Goal: Information Seeking & Learning: Learn about a topic

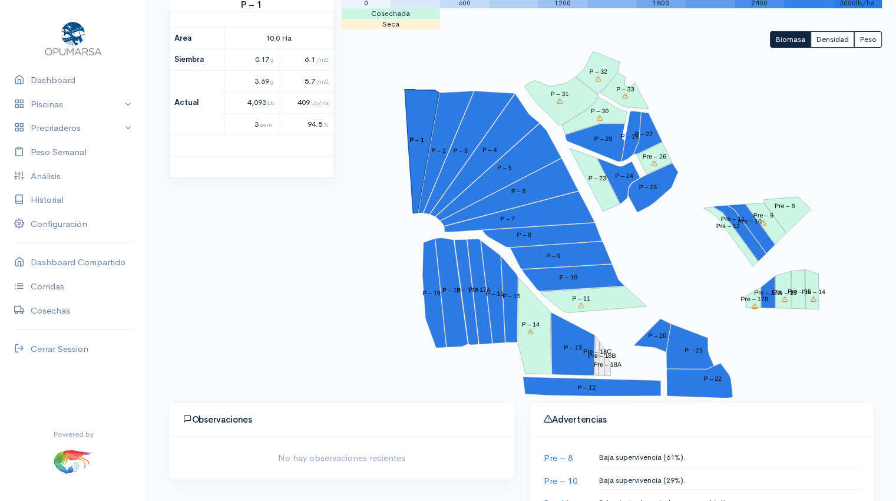
scroll to position [156, 0]
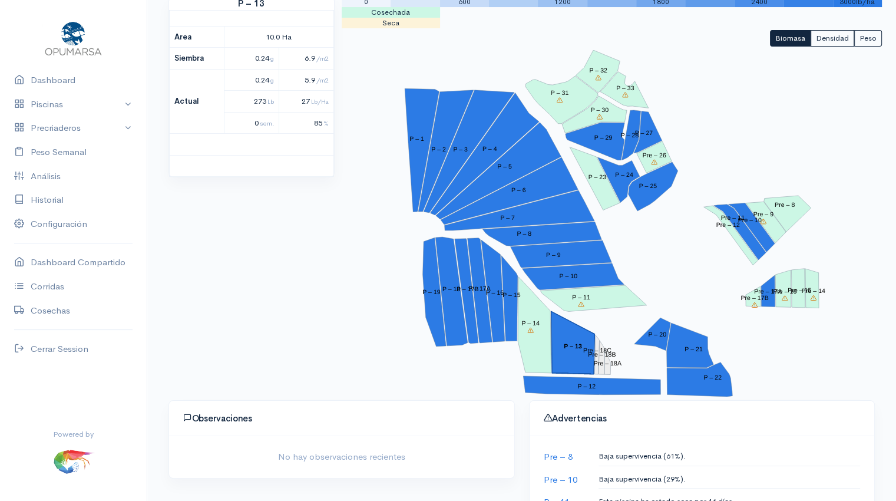
click at [570, 347] on tspan "P – 13" at bounding box center [573, 345] width 18 height 7
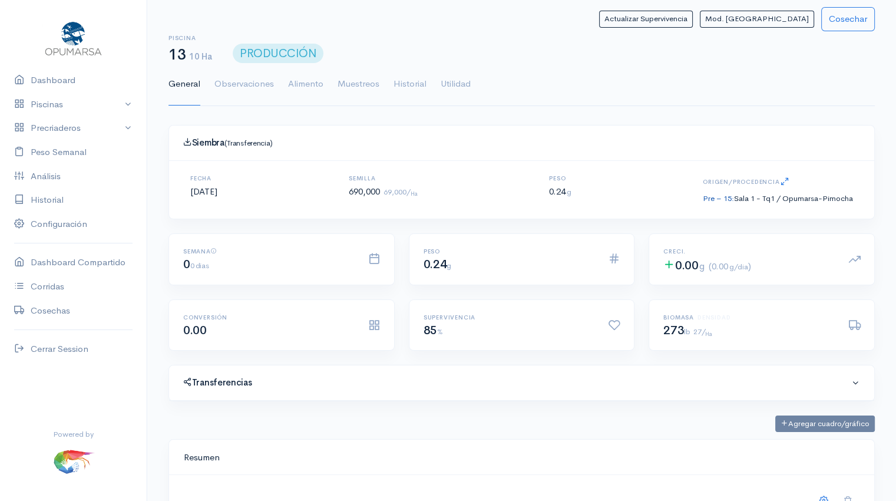
click at [715, 197] on link "Pre – 15:" at bounding box center [718, 198] width 31 height 10
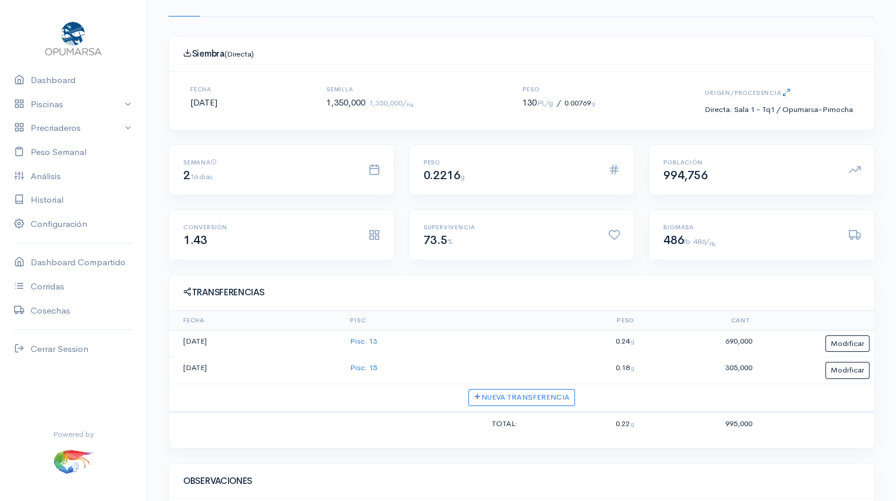
scroll to position [90, 0]
click at [364, 371] on td "Pisc. 15" at bounding box center [433, 369] width 176 height 27
click at [364, 368] on link "Pisc. 15" at bounding box center [363, 367] width 27 height 10
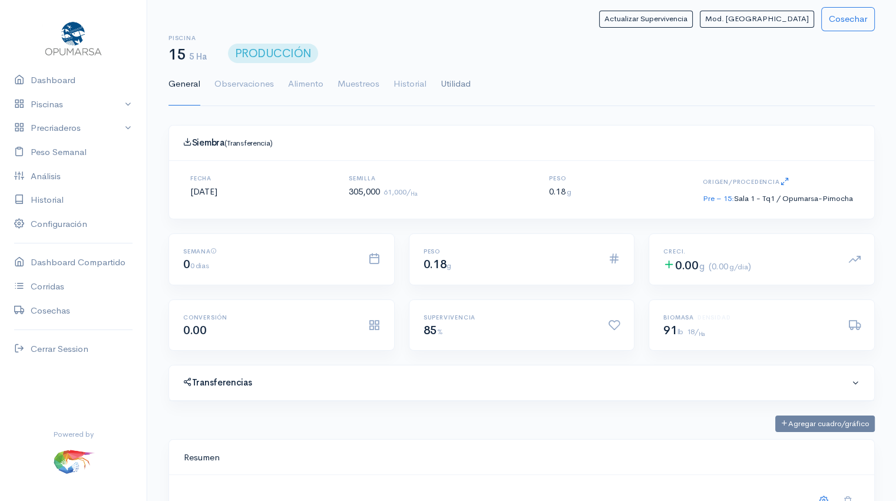
click at [463, 85] on link "Utilidad" at bounding box center [456, 84] width 30 height 42
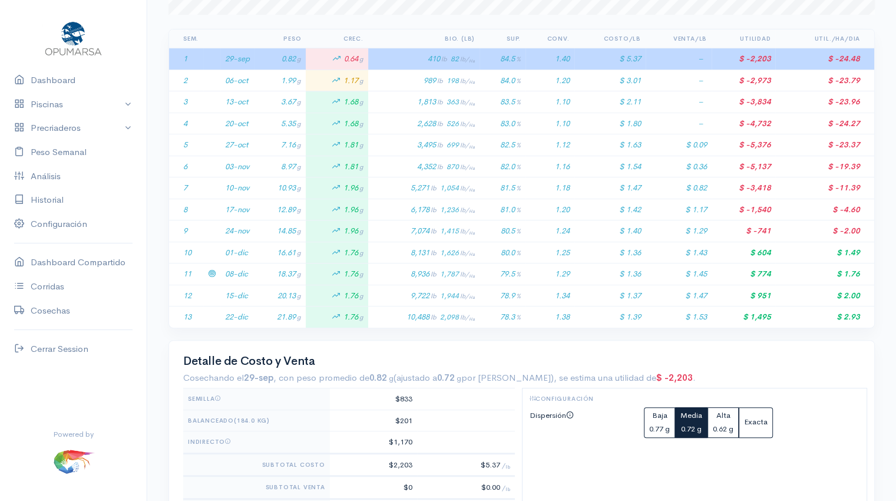
scroll to position [302, 0]
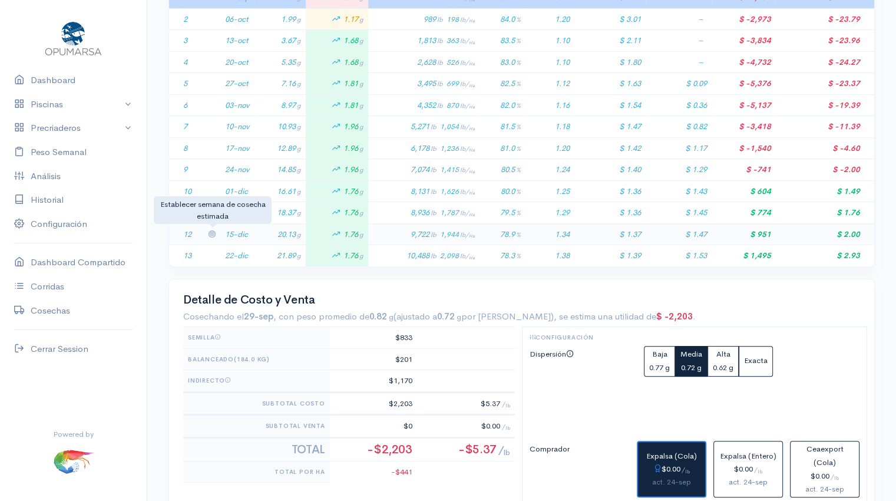
click at [212, 233] on icon at bounding box center [212, 234] width 8 height 8
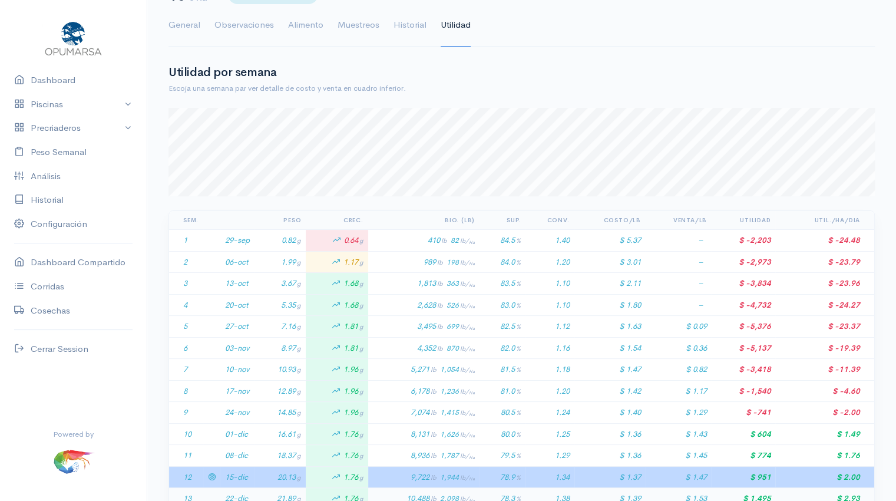
scroll to position [0, 0]
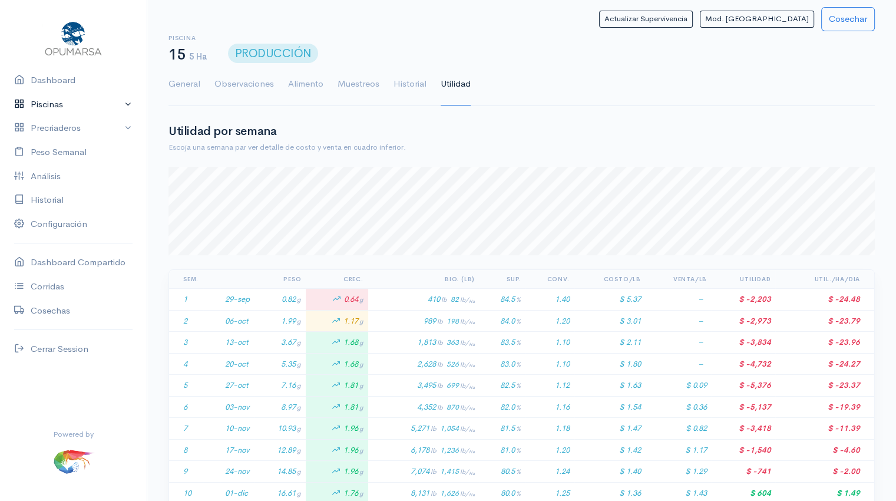
click at [62, 104] on link "Piscinas" at bounding box center [73, 105] width 147 height 24
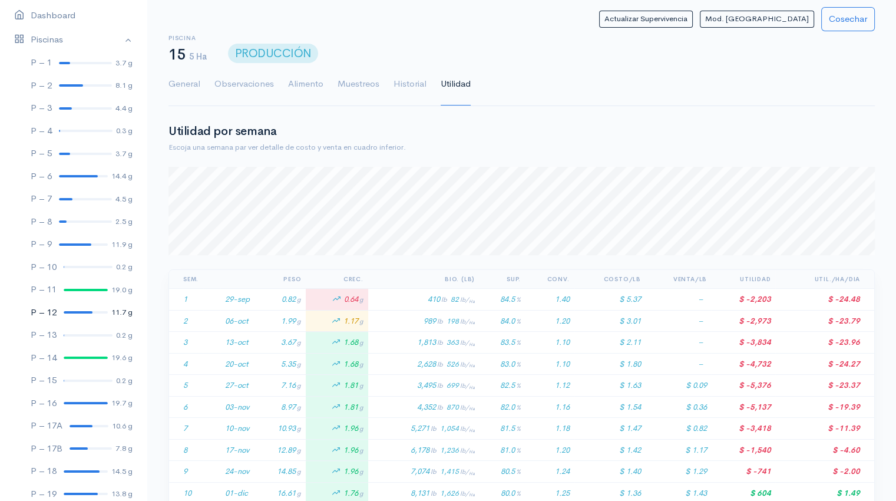
scroll to position [64, 0]
click at [80, 340] on link "P – 13 0.2 g" at bounding box center [73, 336] width 147 height 23
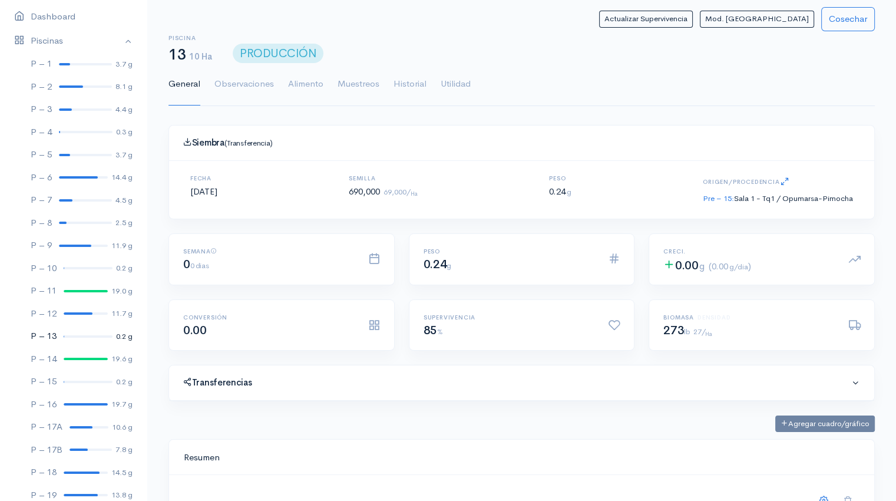
scroll to position [177, 676]
click at [462, 82] on link "Utilidad" at bounding box center [456, 84] width 30 height 42
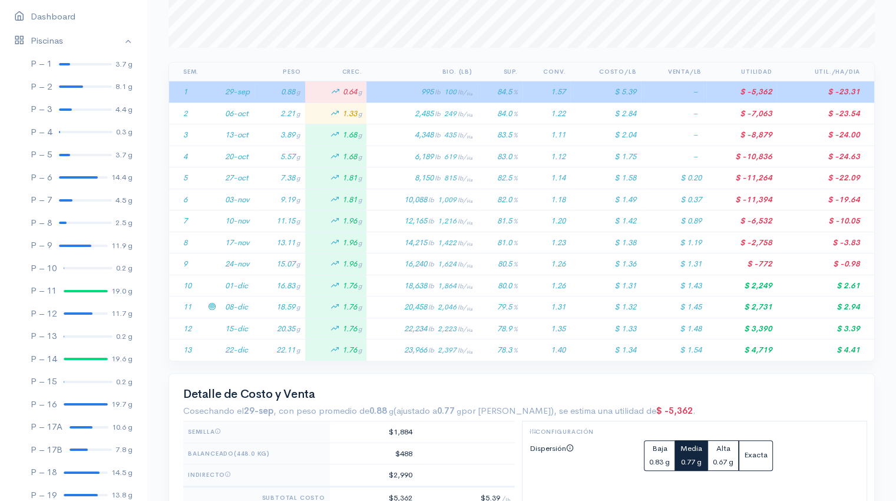
scroll to position [209, 0]
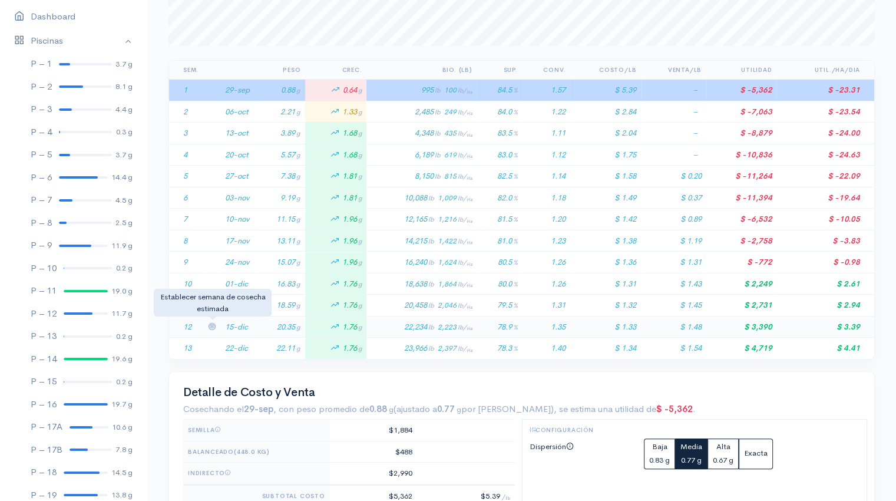
click at [214, 323] on icon at bounding box center [212, 326] width 8 height 8
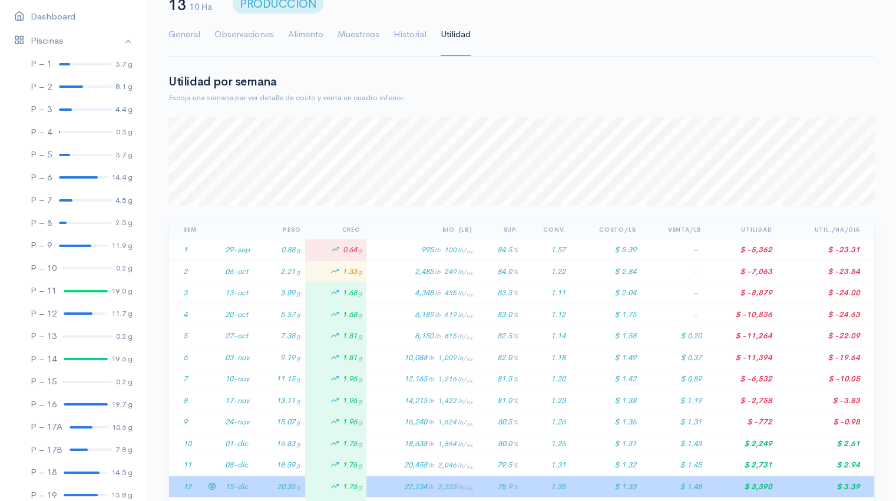
scroll to position [0, 0]
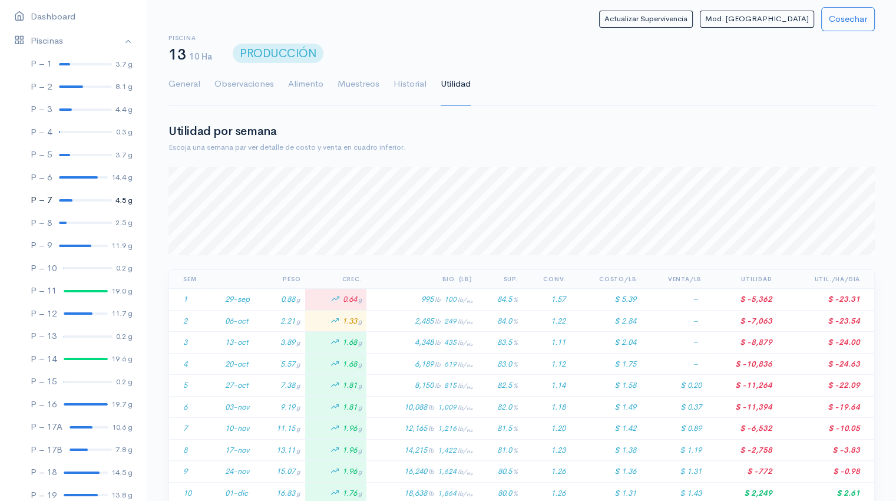
click at [65, 201] on div at bounding box center [66, 200] width 14 height 2
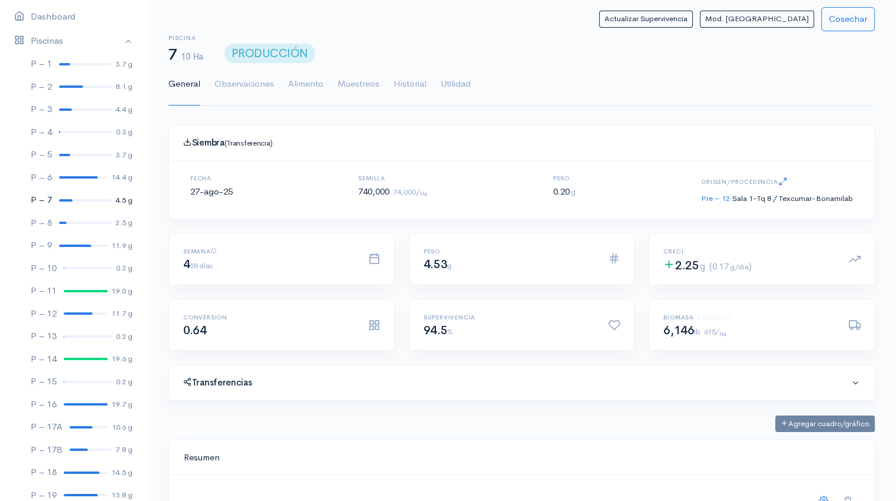
scroll to position [177, 676]
click at [451, 88] on link "Utilidad" at bounding box center [456, 84] width 30 height 42
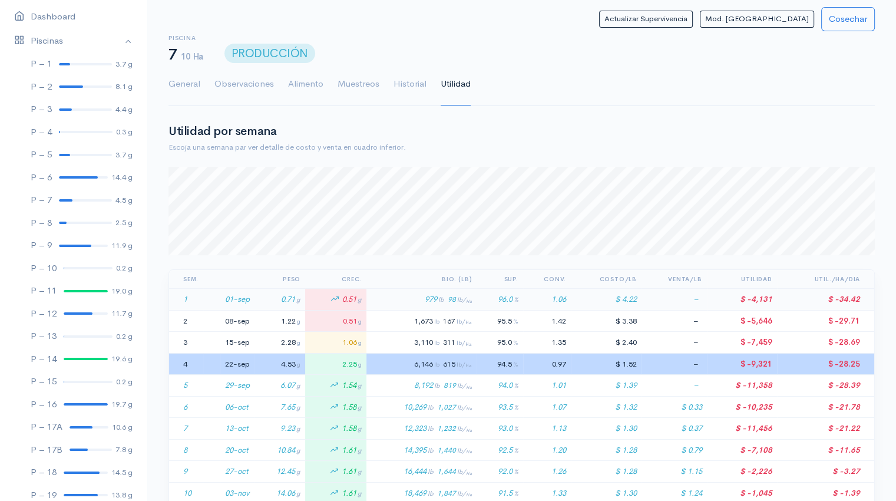
scroll to position [0, 0]
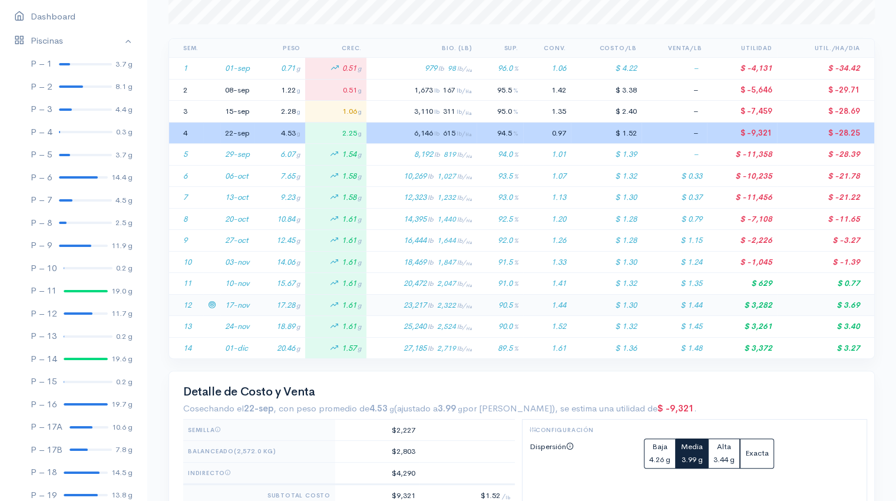
click at [245, 304] on td "17-nov" at bounding box center [237, 305] width 34 height 22
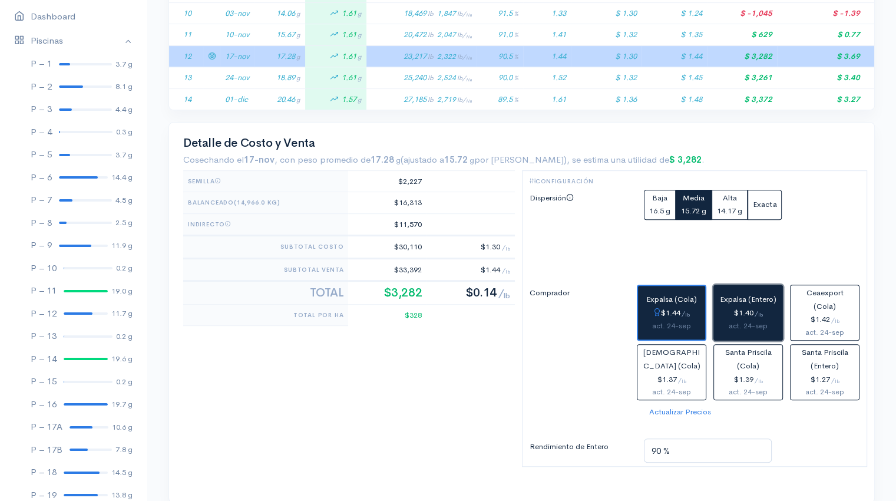
click at [734, 302] on button "Expalsa (Entero) $1.40 / lb act. 24-sep" at bounding box center [749, 313] width 70 height 56
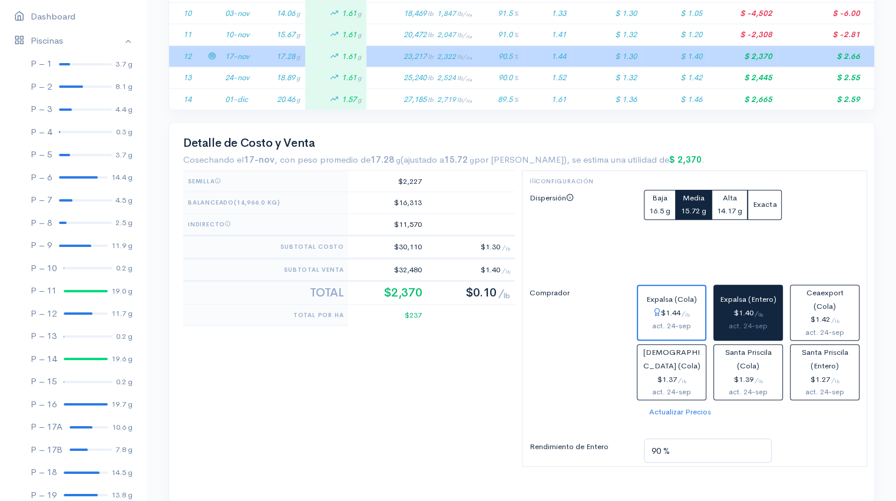
click at [627, 331] on label "Comprador" at bounding box center [580, 342] width 115 height 115
click at [676, 309] on div "$1.44 / lb" at bounding box center [672, 313] width 58 height 14
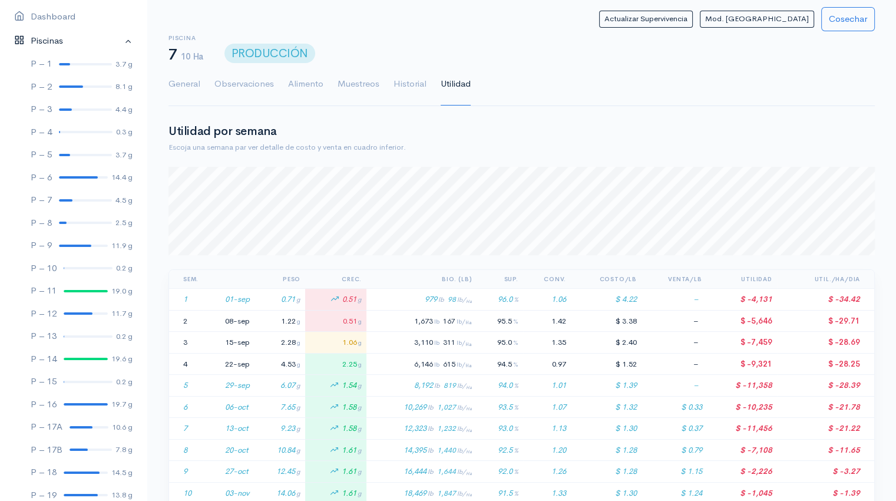
click at [61, 41] on link "Piscinas" at bounding box center [73, 41] width 147 height 24
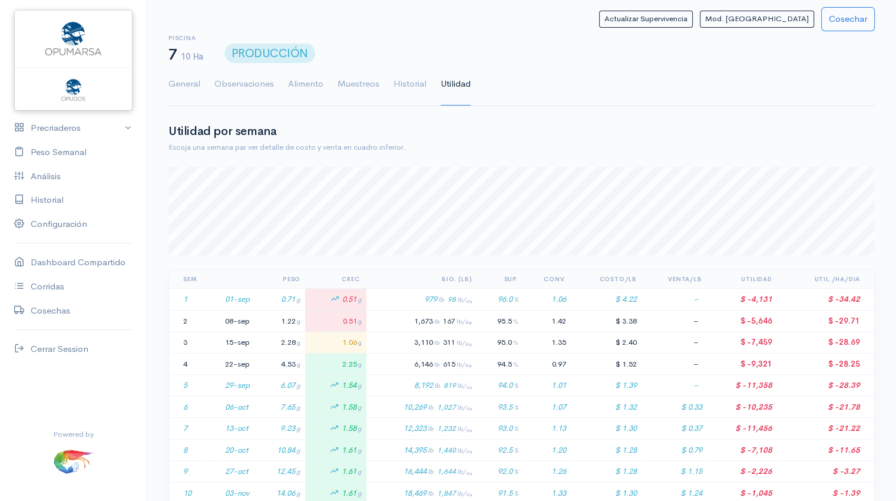
click at [82, 49] on img at bounding box center [73, 38] width 62 height 38
click at [68, 85] on link "Dashboard" at bounding box center [73, 80] width 147 height 24
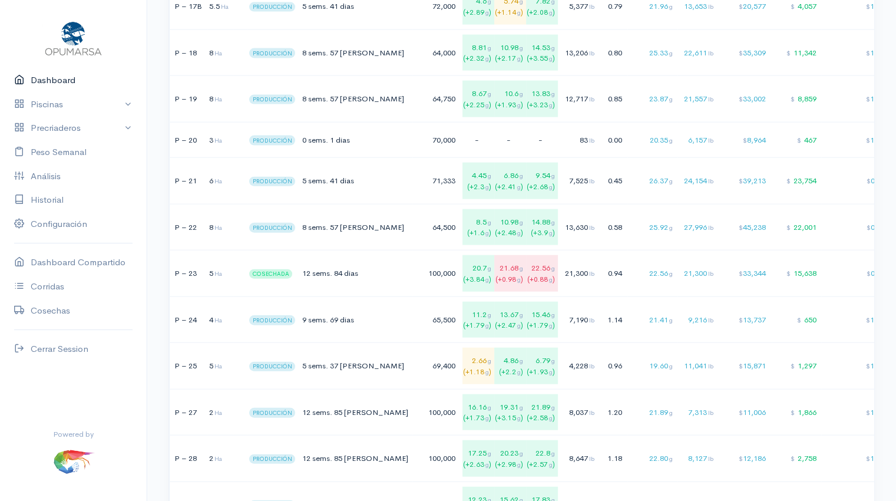
scroll to position [2641, 0]
